Goal: Transaction & Acquisition: Book appointment/travel/reservation

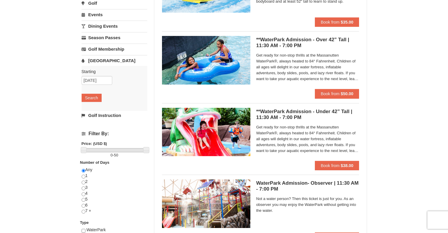
scroll to position [96, 0]
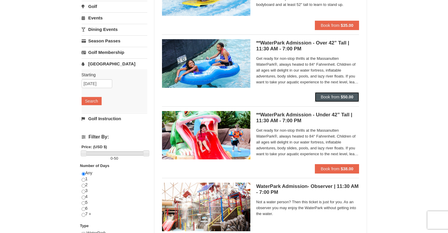
click at [333, 94] on button "Book from $50.00" at bounding box center [337, 96] width 45 height 9
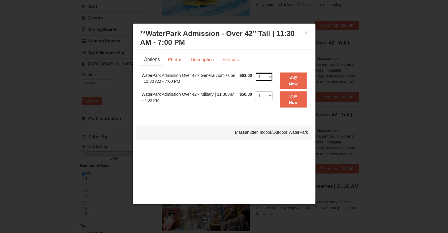
click at [271, 75] on select "1 2 3 4 5 6 7 8 9 10 11 12 13 14 15 16 17 18 19 20 21 22" at bounding box center [264, 77] width 18 height 9
select select "2"
click at [255, 73] on select "1 2 3 4 5 6 7 8 9 10 11 12 13 14 15 16 17 18 19 20 21 22" at bounding box center [264, 77] width 18 height 9
click at [306, 32] on button "×" at bounding box center [307, 33] width 4 height 6
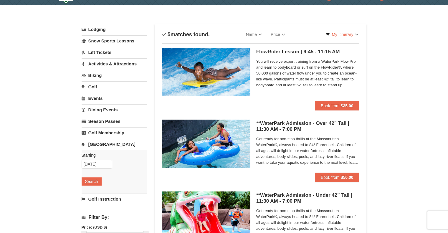
scroll to position [59, 0]
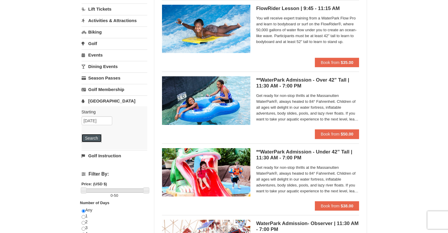
click at [95, 137] on button "Search" at bounding box center [92, 138] width 20 height 8
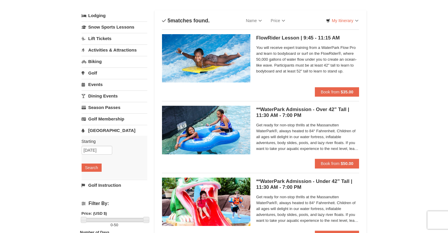
scroll to position [59, 0]
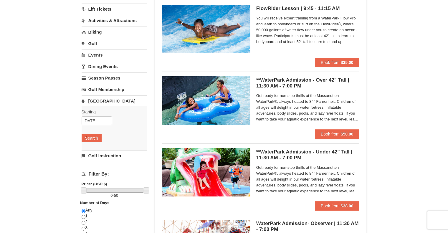
drag, startPoint x: 219, startPoint y: 174, endPoint x: 399, endPoint y: 126, distance: 186.9
click at [399, 126] on div "× Categories List Filter My Itinerary Questions? 1-540-289-9441 Lodging Arrival…" at bounding box center [224, 168] width 448 height 413
